Goal: Transaction & Acquisition: Purchase product/service

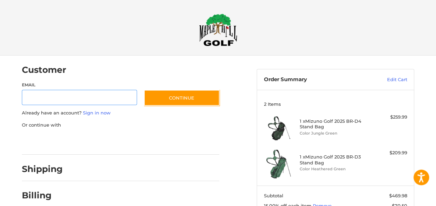
scroll to position [14, 0]
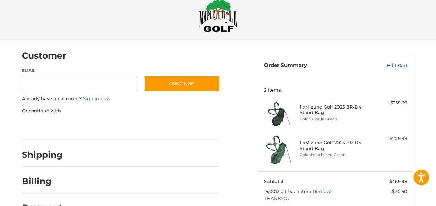
click at [395, 62] on link "Edit Cart" at bounding box center [384, 65] width 46 height 7
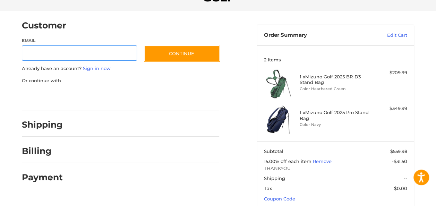
scroll to position [45, 0]
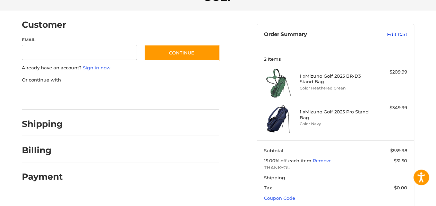
click at [401, 34] on link "Edit Cart" at bounding box center [384, 34] width 46 height 7
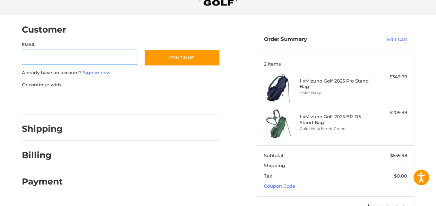
scroll to position [57, 0]
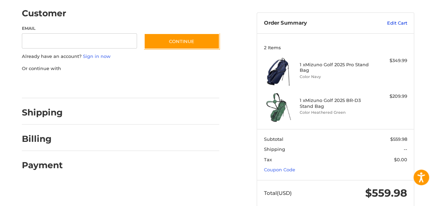
click at [403, 24] on link "Edit Cart" at bounding box center [384, 23] width 46 height 7
